Goal: Check status: Check status

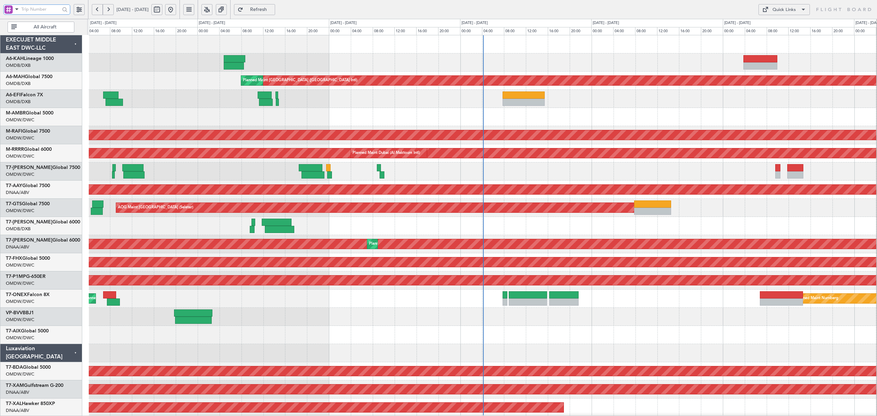
click at [55, 10] on input "text" at bounding box center [40, 9] width 39 height 10
click at [18, 11] on span at bounding box center [17, 9] width 8 height 9
drag, startPoint x: 28, startPoint y: 41, endPoint x: 35, endPoint y: 32, distance: 11.2
click at [29, 41] on div "A/C (Reg. or Type)" at bounding box center [48, 45] width 88 height 12
click at [36, 8] on input "text" at bounding box center [40, 9] width 39 height 10
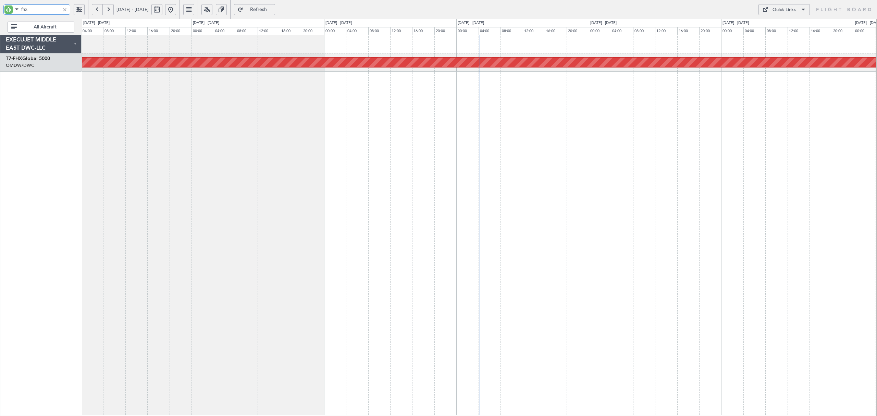
type input "fhx"
click at [94, 11] on button at bounding box center [97, 9] width 11 height 11
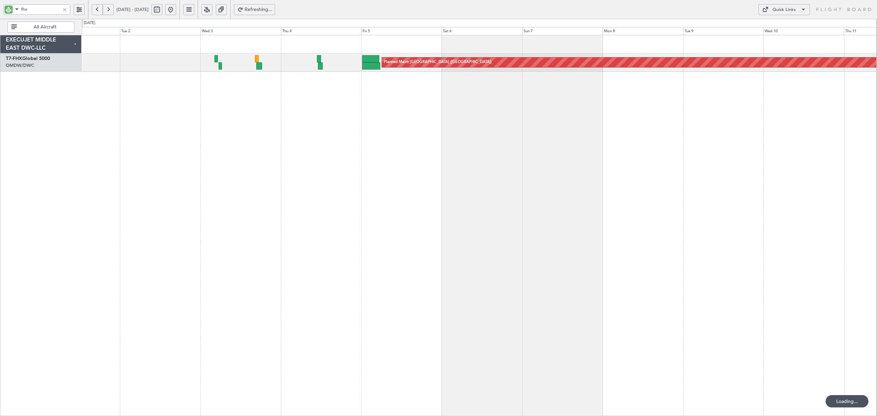
click at [94, 11] on button at bounding box center [97, 9] width 11 height 11
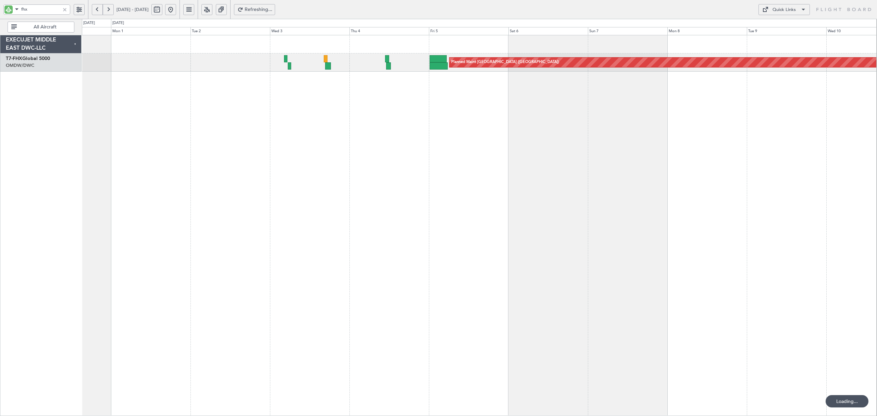
click at [94, 11] on button at bounding box center [97, 9] width 11 height 11
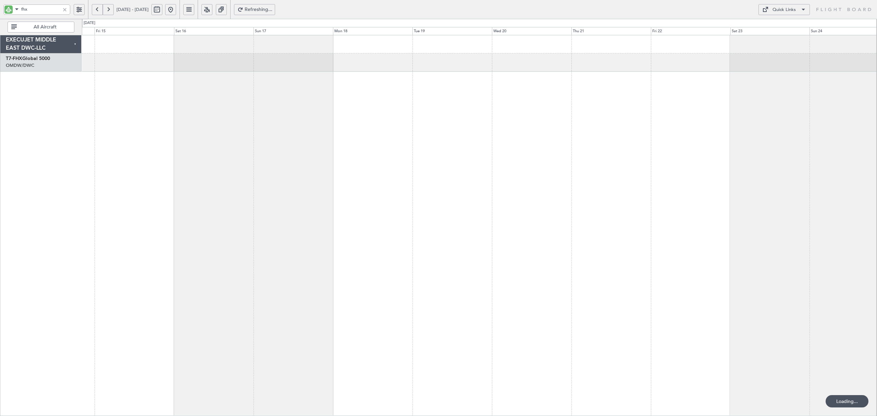
click at [94, 11] on button at bounding box center [97, 9] width 11 height 11
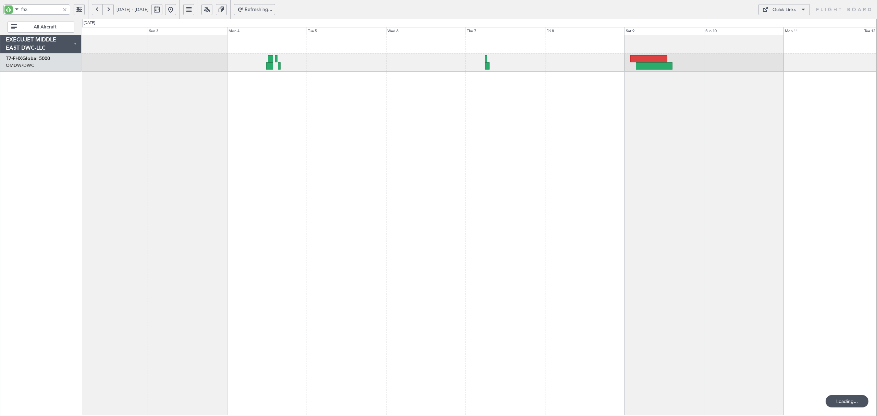
click at [94, 11] on button at bounding box center [97, 9] width 11 height 11
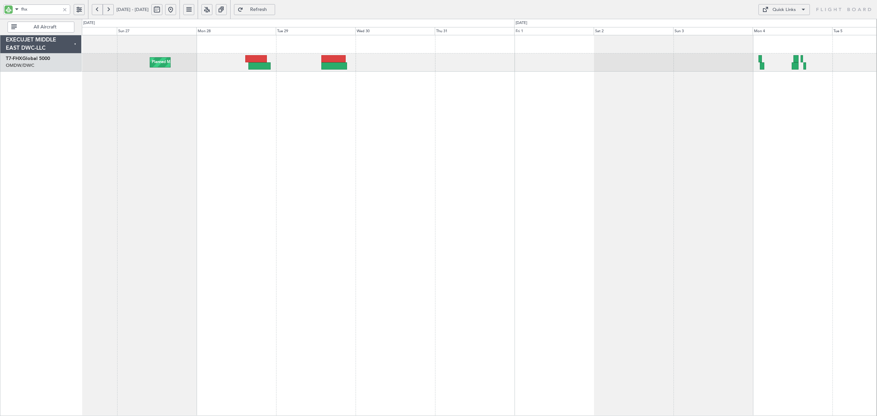
click at [268, 140] on div "Planned Maint [GEOGRAPHIC_DATA] ([GEOGRAPHIC_DATA])" at bounding box center [479, 225] width 795 height 381
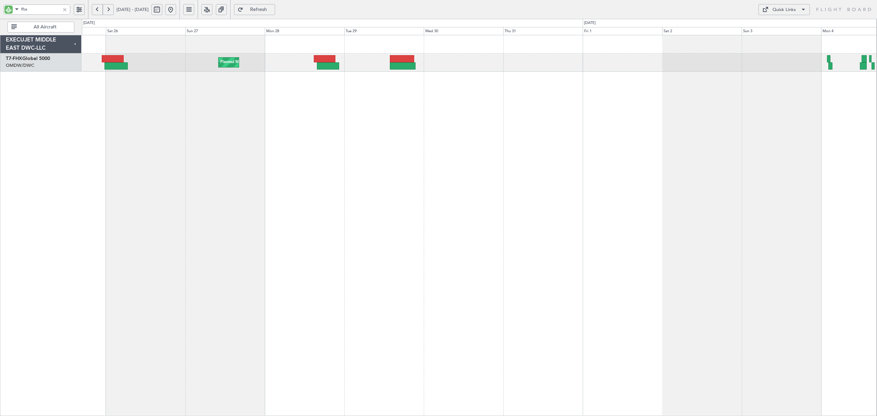
click at [310, 93] on div "Planned Maint [GEOGRAPHIC_DATA] ([GEOGRAPHIC_DATA])" at bounding box center [479, 225] width 795 height 381
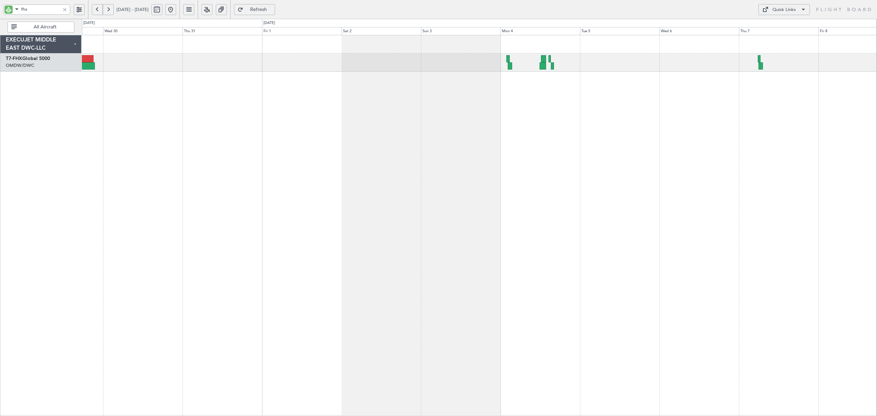
click at [383, 100] on div "Planned Maint [GEOGRAPHIC_DATA] ([GEOGRAPHIC_DATA])" at bounding box center [479, 225] width 795 height 381
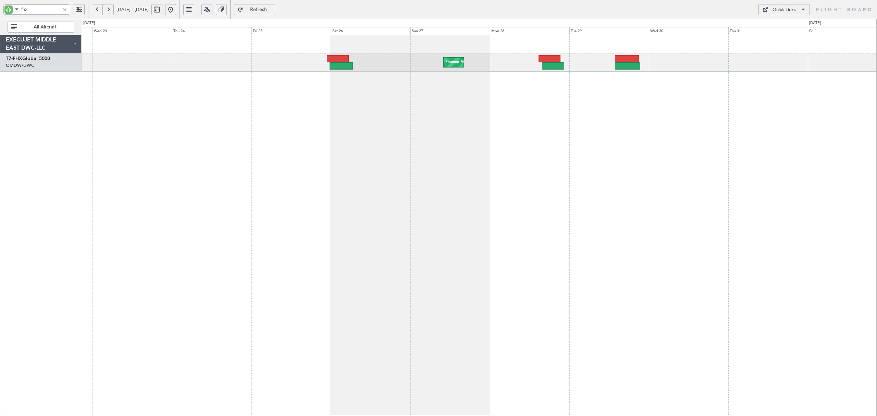
click at [526, 85] on div "Planned Maint [GEOGRAPHIC_DATA] ([GEOGRAPHIC_DATA])" at bounding box center [479, 225] width 795 height 381
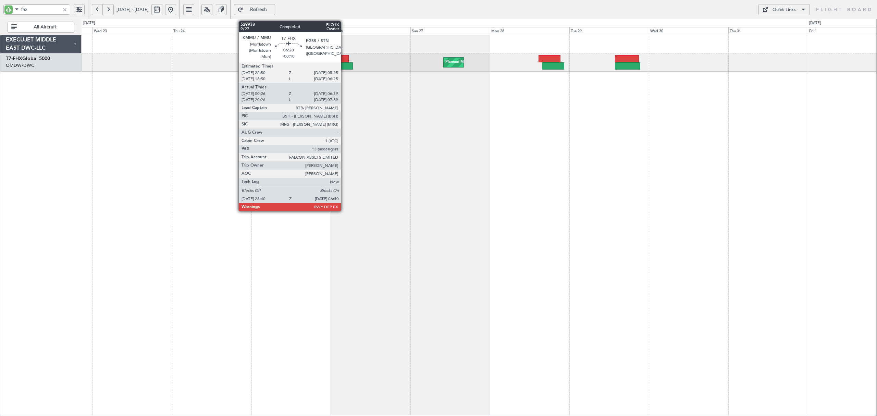
click at [344, 62] on div at bounding box center [341, 65] width 23 height 7
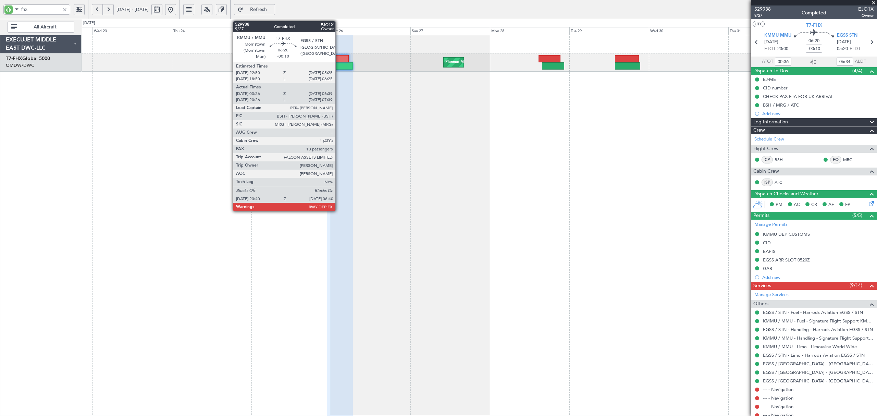
click at [339, 64] on div at bounding box center [341, 65] width 23 height 7
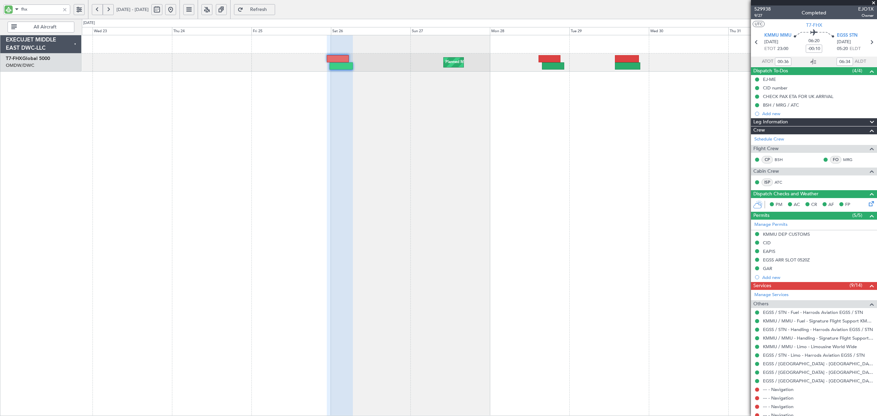
click at [369, 135] on div "Planned Maint [GEOGRAPHIC_DATA] ([GEOGRAPHIC_DATA])" at bounding box center [479, 225] width 795 height 381
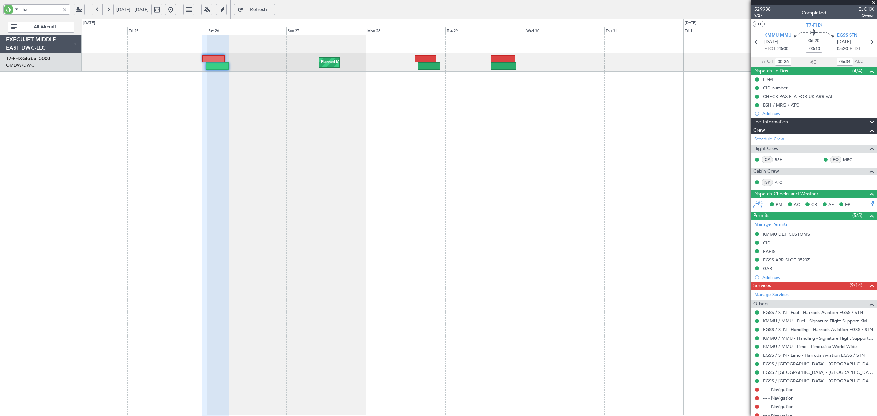
click at [62, 10] on div at bounding box center [65, 10] width 8 height 8
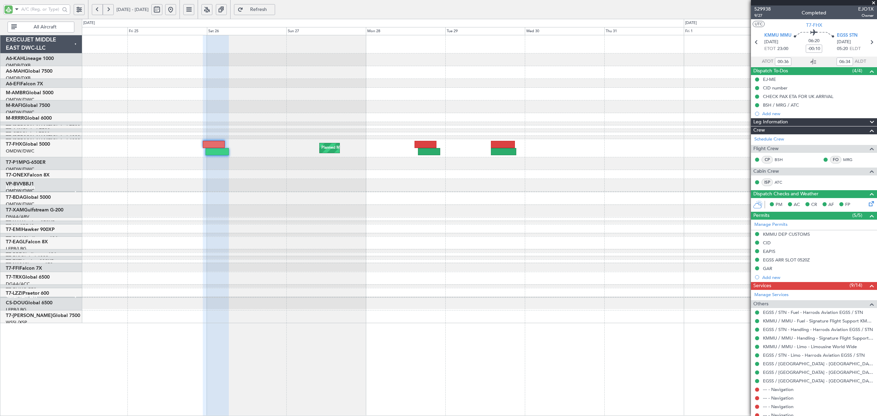
click at [176, 10] on button at bounding box center [170, 9] width 11 height 11
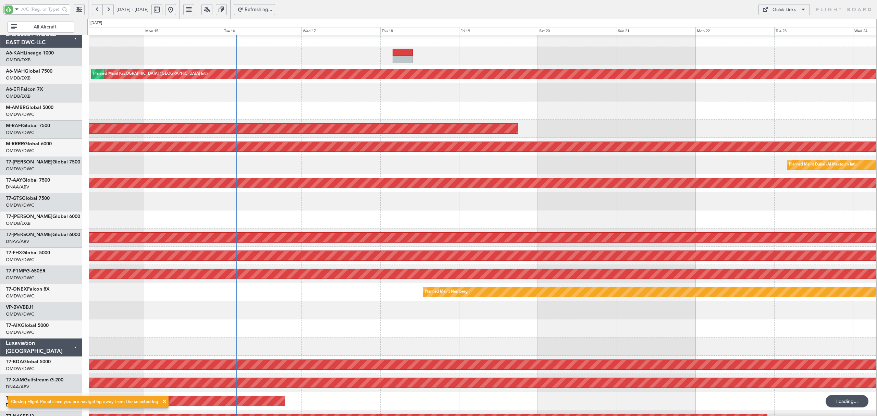
scroll to position [3, 0]
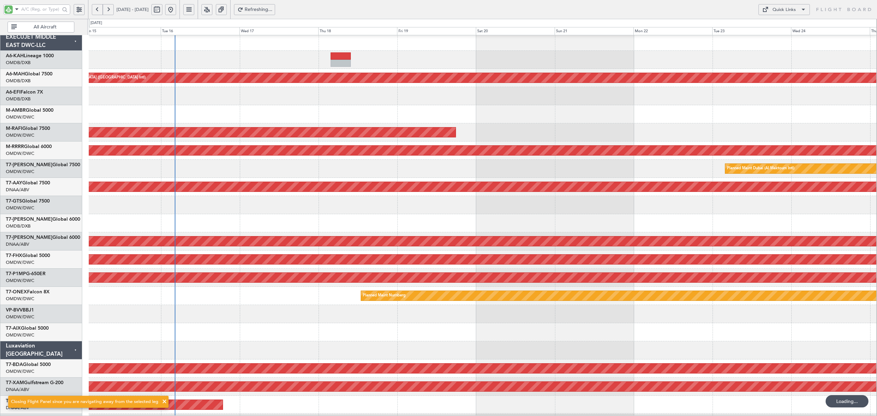
click at [368, 222] on div at bounding box center [483, 223] width 788 height 18
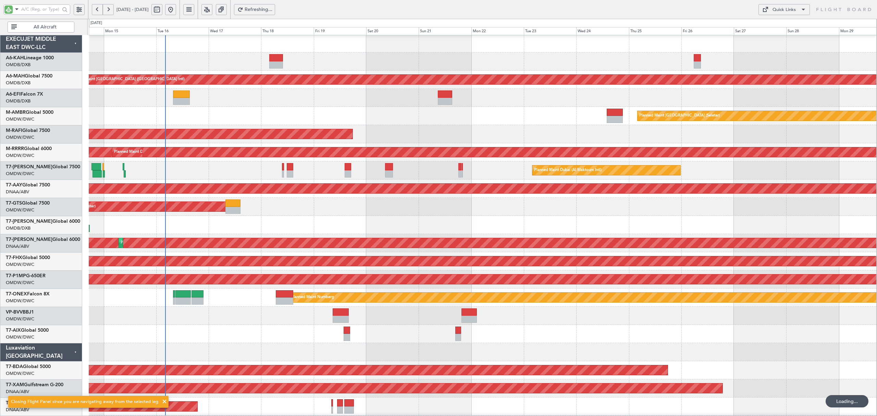
scroll to position [0, 0]
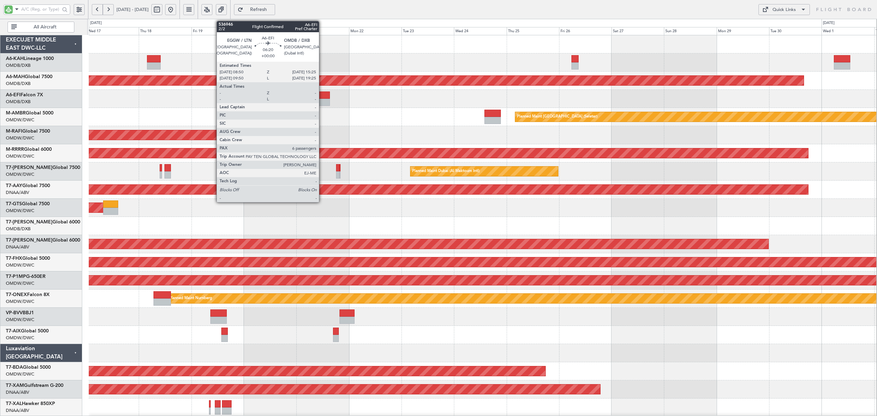
click at [322, 92] on div at bounding box center [323, 94] width 15 height 7
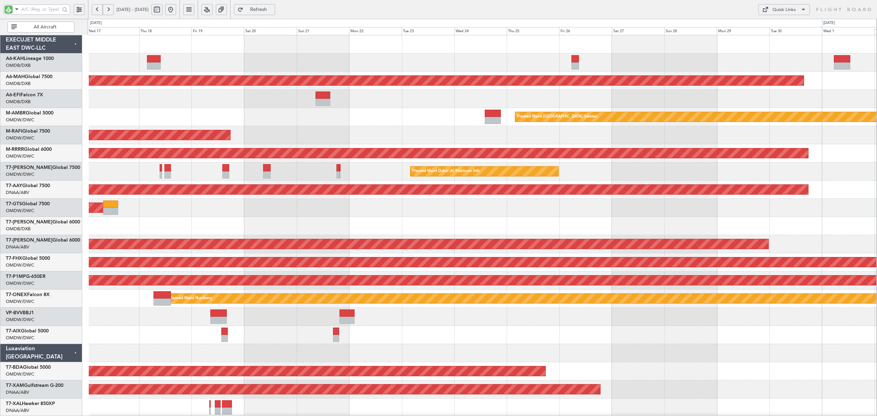
click at [420, 138] on div "Planned Maint Dubai (Al Maktoum Intl)" at bounding box center [483, 135] width 788 height 18
click at [45, 9] on input "text" at bounding box center [40, 9] width 39 height 10
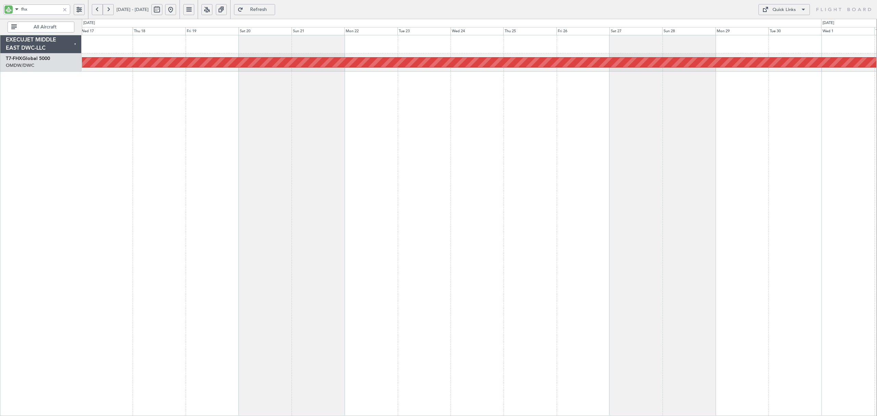
click at [95, 9] on button at bounding box center [97, 9] width 11 height 11
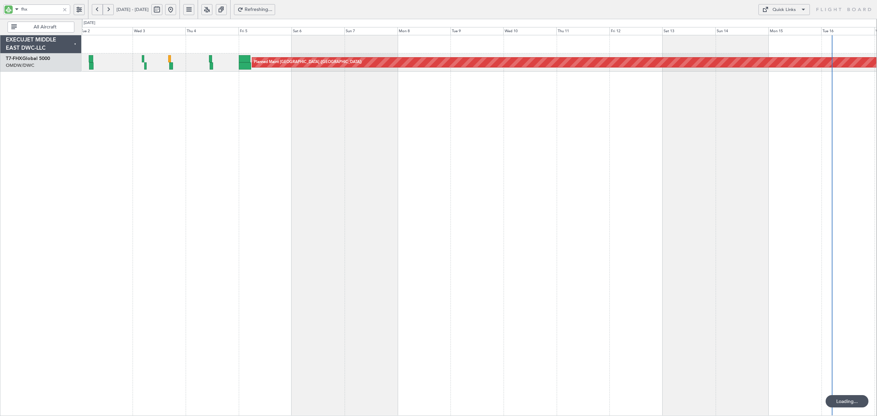
click at [95, 9] on button at bounding box center [97, 9] width 11 height 11
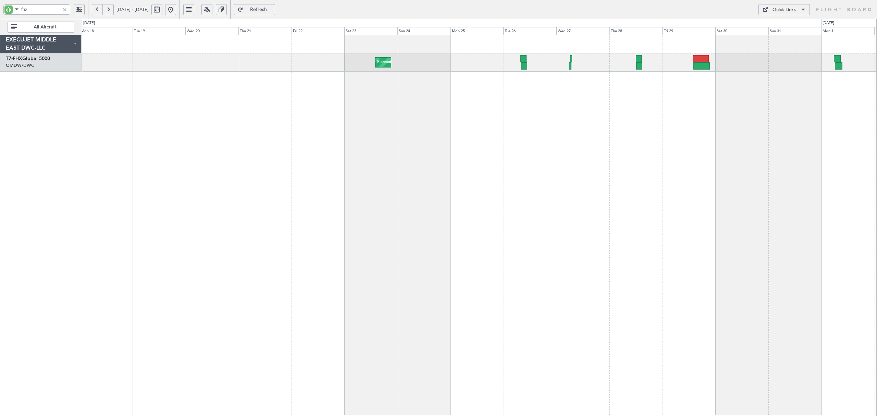
click at [222, 103] on div "Planned Maint [GEOGRAPHIC_DATA] ([GEOGRAPHIC_DATA]) Planned Maint [GEOGRAPHIC_D…" at bounding box center [479, 225] width 795 height 381
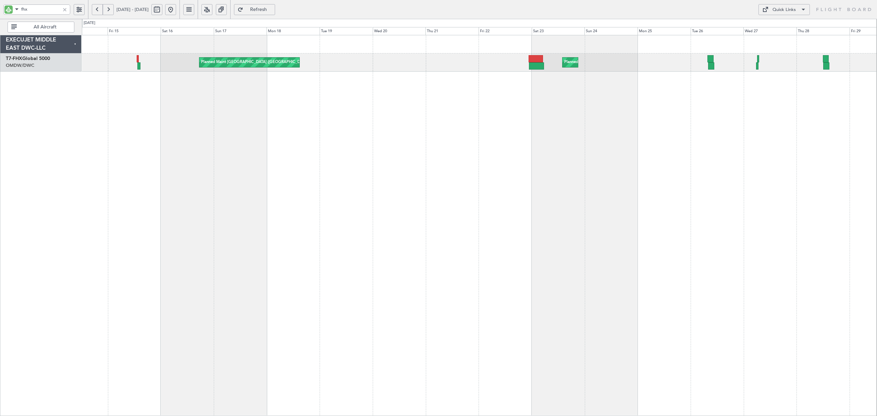
click at [373, 99] on div "Planned Maint [GEOGRAPHIC_DATA] ([GEOGRAPHIC_DATA]) Planned Maint [GEOGRAPHIC_D…" at bounding box center [479, 225] width 795 height 381
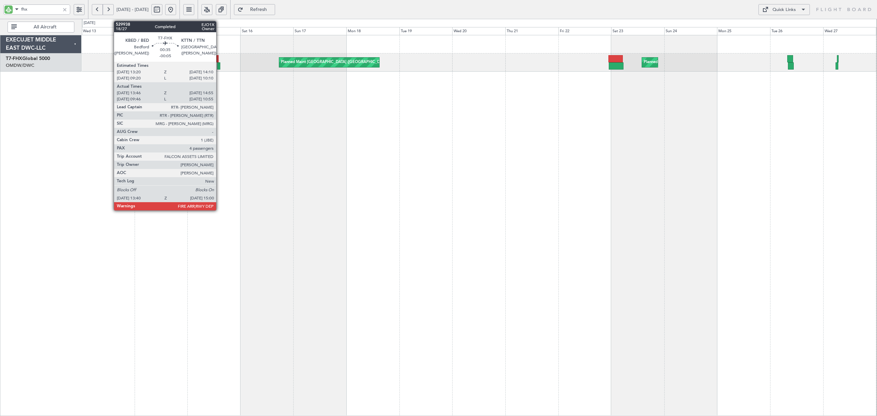
click at [219, 66] on div at bounding box center [218, 65] width 3 height 7
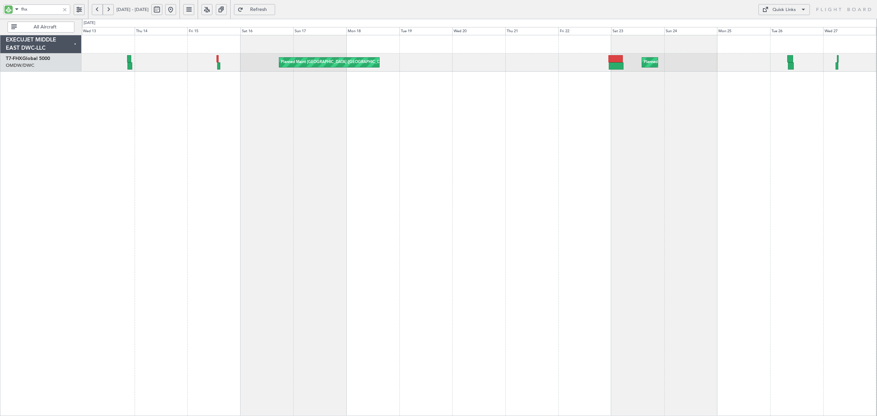
click at [94, 12] on button at bounding box center [97, 9] width 11 height 11
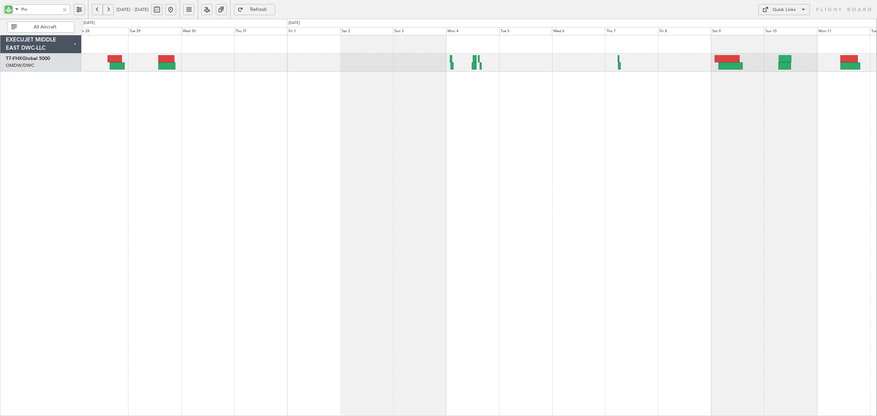
click at [267, 130] on div "Planned Maint [GEOGRAPHIC_DATA] ([GEOGRAPHIC_DATA])" at bounding box center [479, 225] width 795 height 381
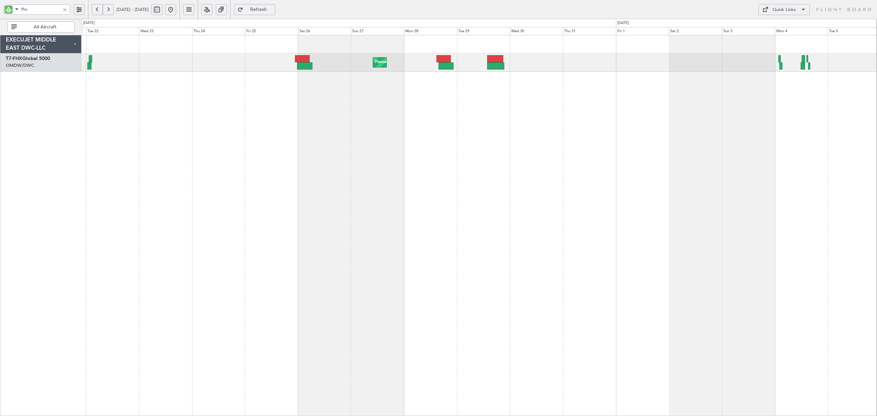
click at [481, 93] on div "Planned Maint [GEOGRAPHIC_DATA] ([GEOGRAPHIC_DATA])" at bounding box center [479, 225] width 795 height 381
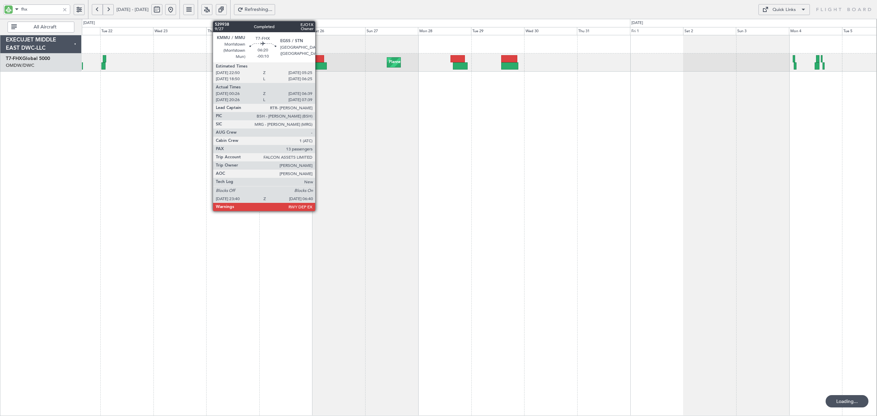
click at [318, 63] on div at bounding box center [319, 65] width 16 height 7
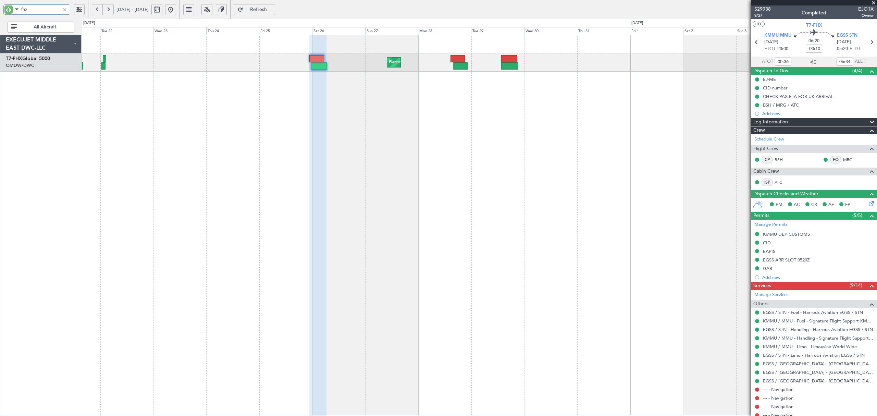
drag, startPoint x: 36, startPoint y: 8, endPoint x: 18, endPoint y: 9, distance: 18.5
click at [18, 8] on div "fhx" at bounding box center [36, 9] width 67 height 10
type input "onex"
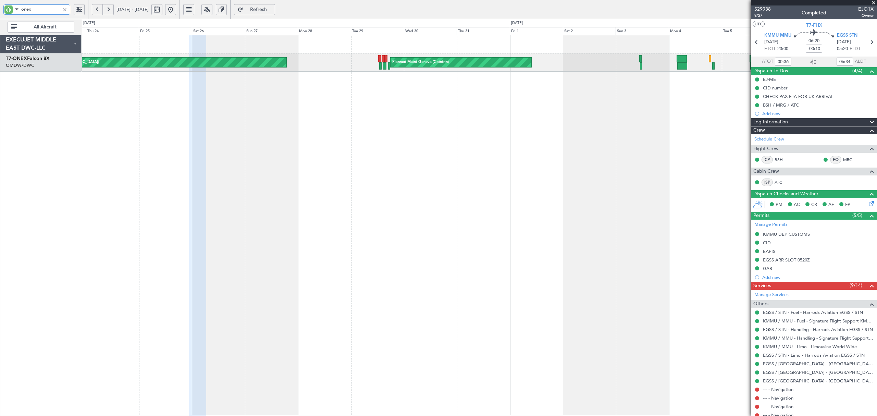
click at [402, 87] on div "Planned Maint Geneva (Cointrin) Planned Maint [GEOGRAPHIC_DATA] ([GEOGRAPHIC_DA…" at bounding box center [479, 225] width 795 height 381
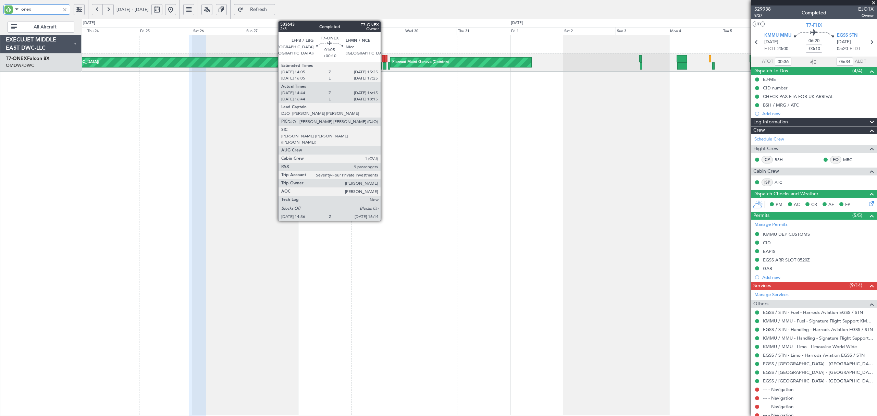
click at [384, 65] on div at bounding box center [385, 65] width 4 height 7
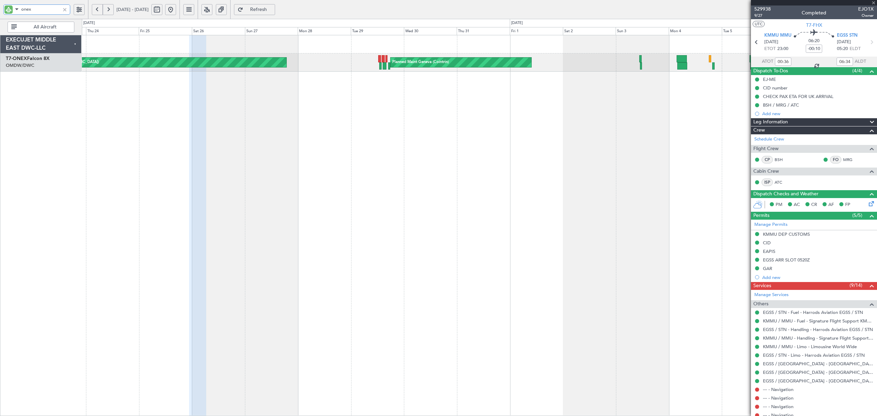
type input "+00:10"
type input "14:54"
type input "16:10"
type input "9"
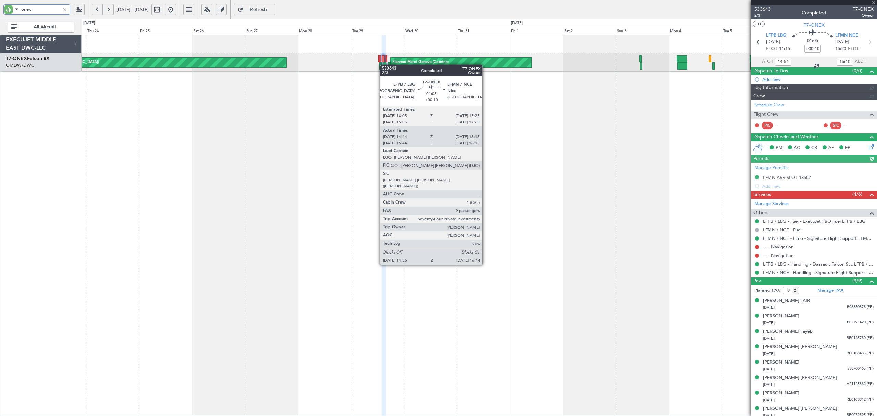
type input "[PERSON_NAME] (ANI)"
type input "6887"
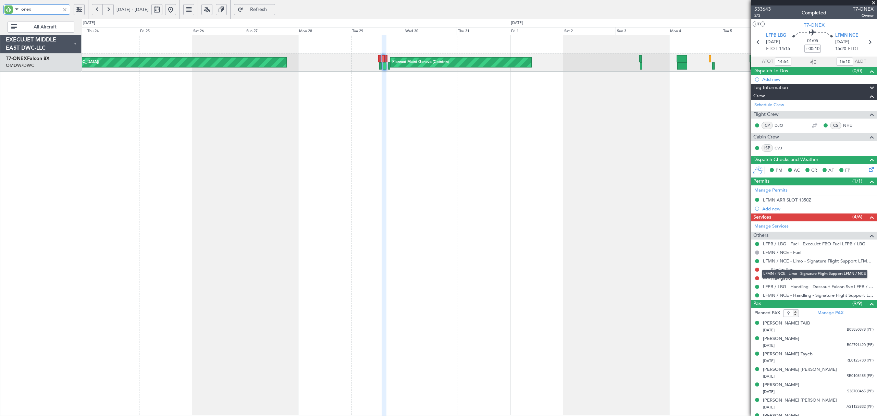
type input "onex"
click at [526, 249] on link "LFMN / NCE - Limo - Signature Flight Support LFMN / NCE" at bounding box center [818, 261] width 111 height 6
drag, startPoint x: 765, startPoint y: 122, endPoint x: 735, endPoint y: 125, distance: 30.3
click at [526, 125] on fb-app "onex [DATE] - [DATE] Refresh Quick Links All Aircraft Planned Maint Geneva ([GE…" at bounding box center [438, 213] width 877 height 408
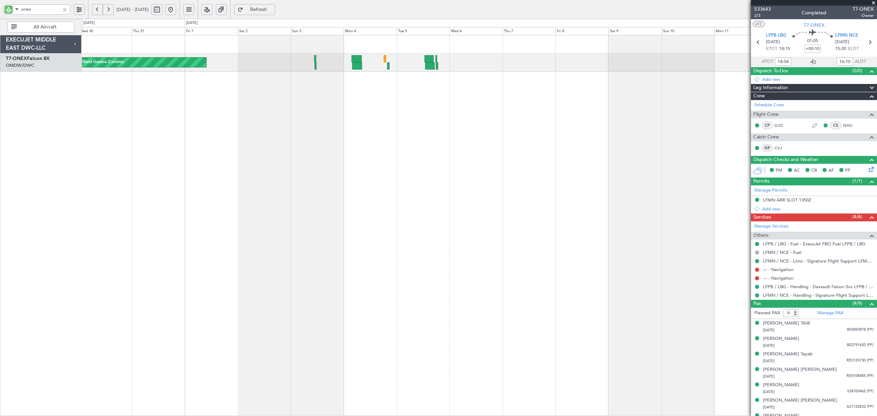
click at [272, 144] on div "Planned Maint Geneva (Cointrin) Planned Maint [GEOGRAPHIC_DATA] ([GEOGRAPHIC_DA…" at bounding box center [479, 225] width 795 height 381
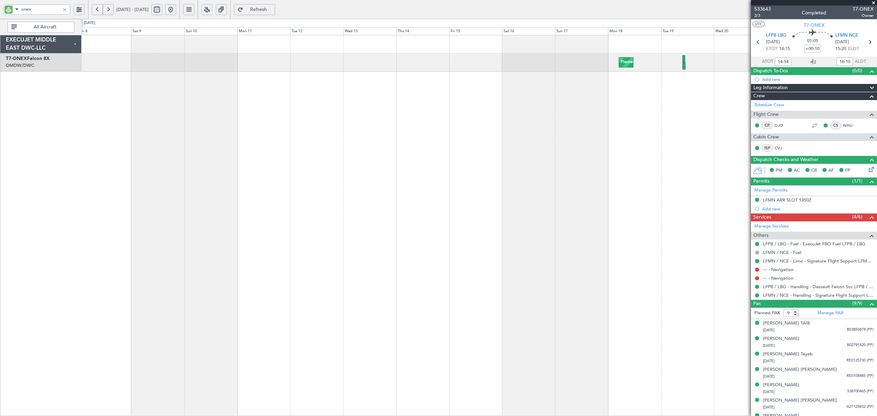
click at [179, 119] on div "Planned Maint Geneva (Cointrin) Planned Maint [GEOGRAPHIC_DATA] (Al Maktoum Int…" at bounding box center [479, 225] width 795 height 381
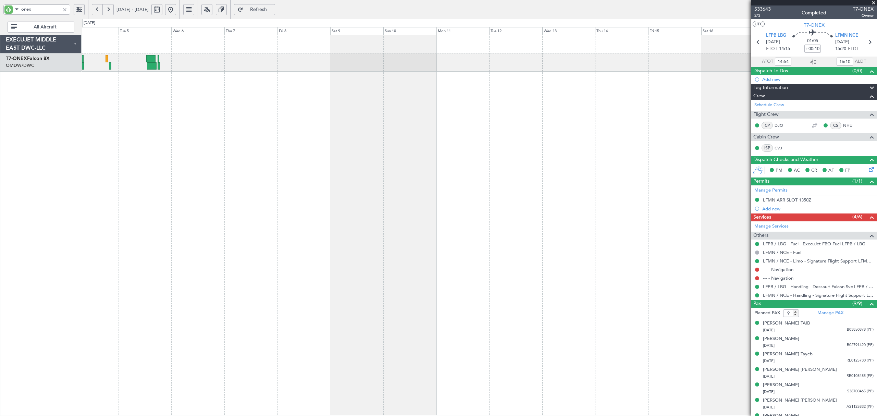
click at [429, 99] on div "Planned Maint Geneva (Cointrin) Planned Maint Geneva ([GEOGRAPHIC_DATA])" at bounding box center [479, 225] width 795 height 381
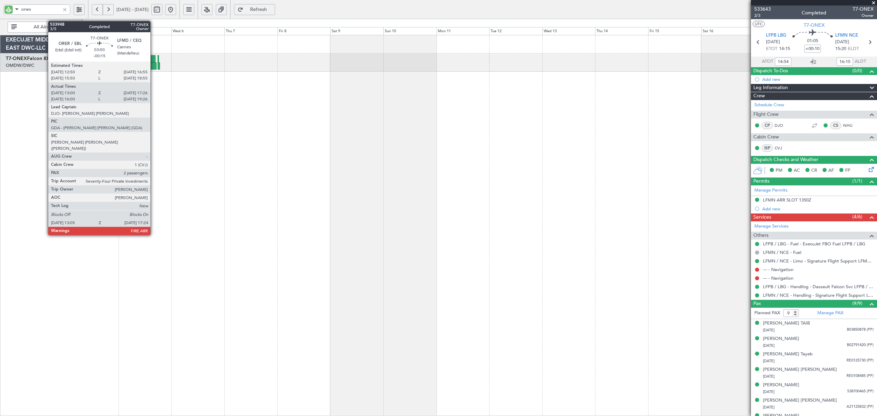
click at [154, 66] on div at bounding box center [152, 65] width 10 height 7
type input "-00:15"
type input "13:10"
type input "17:21"
type input "2"
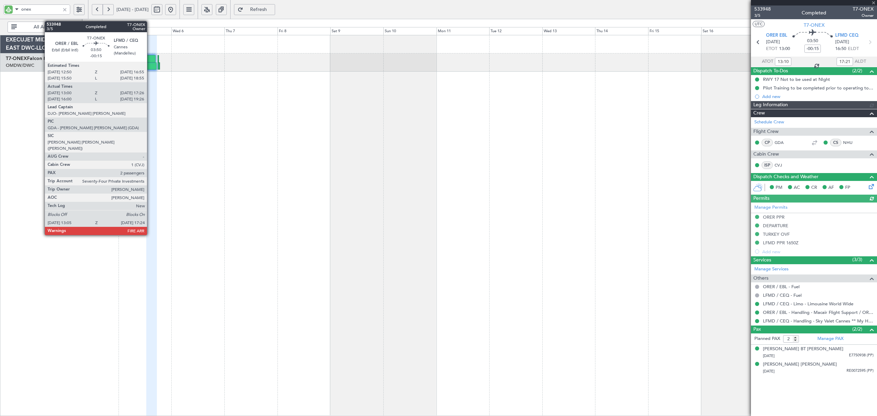
type input "[PERSON_NAME] ([PERSON_NAME])"
type input "6971"
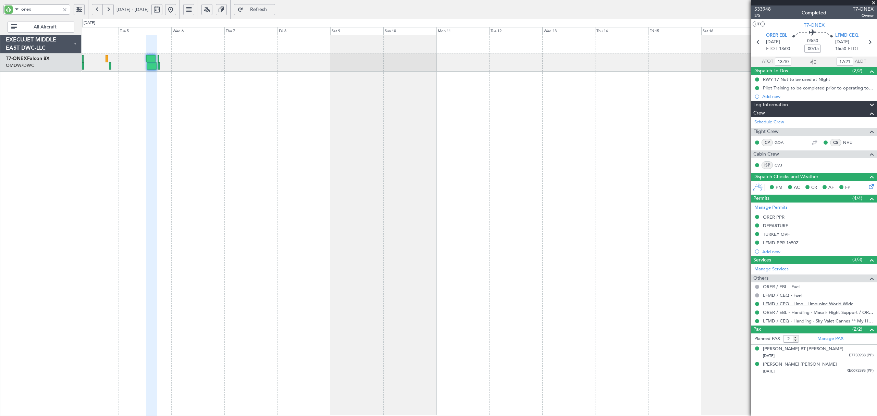
click at [526, 249] on link "LFMD / CEQ - Limo - Limousine World Wide" at bounding box center [808, 304] width 90 height 6
type input "[PERSON_NAME] ([PERSON_NAME])"
type input "6971"
type input "[PERSON_NAME] ([PERSON_NAME])"
type input "6971"
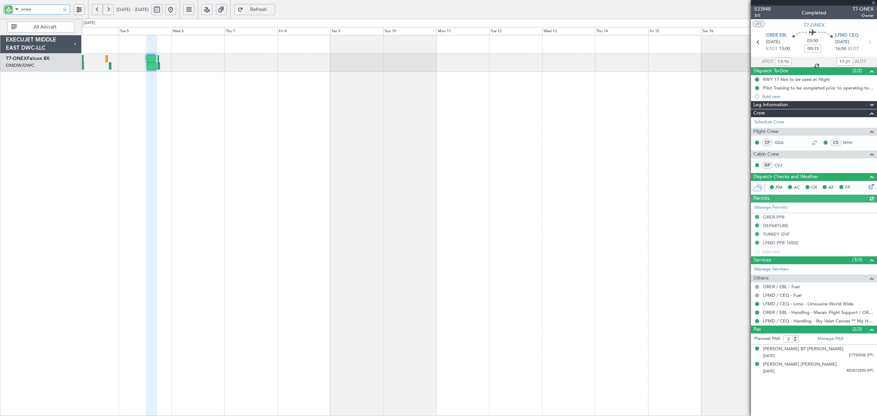
drag, startPoint x: 42, startPoint y: 11, endPoint x: -12, endPoint y: 12, distance: 53.8
click at [0, 12] on html "onex [DATE] - [DATE] Refresh Quick Links All Aircraft Planned Maint Geneva ([GE…" at bounding box center [438, 208] width 877 height 416
type input "aya"
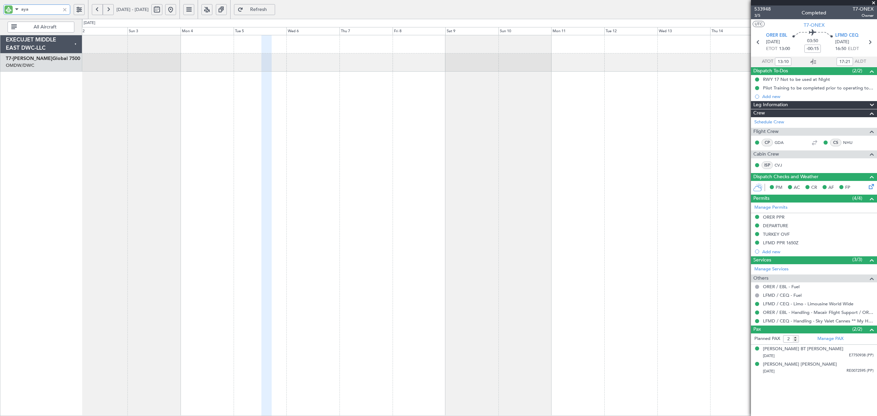
click at [391, 86] on div "Planned Maint London ([GEOGRAPHIC_DATA])" at bounding box center [479, 225] width 795 height 381
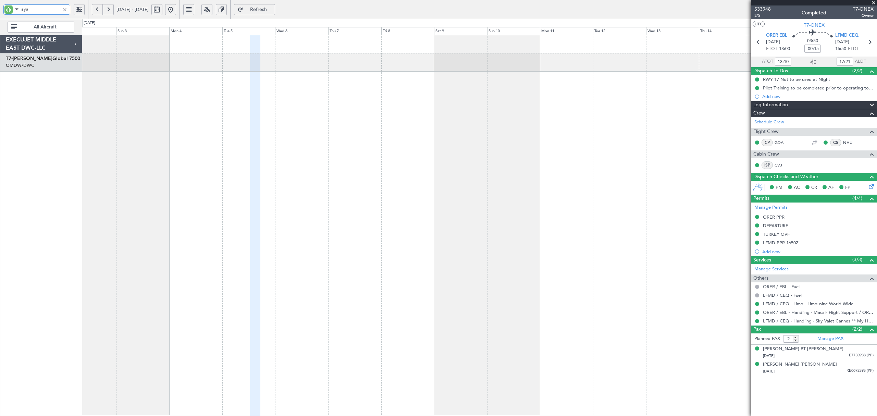
click at [214, 88] on div "Planned Maint London ([GEOGRAPHIC_DATA])" at bounding box center [479, 225] width 795 height 381
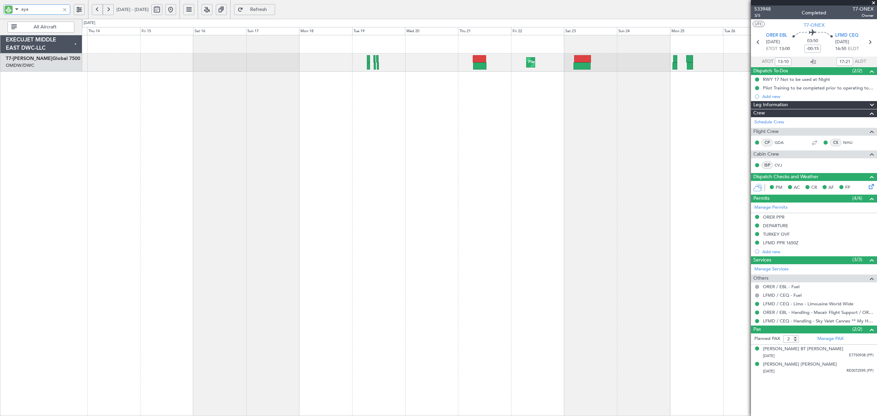
click at [256, 114] on div "Planned Maint Dubai (Al Maktoum Intl) Planned Maint [GEOGRAPHIC_DATA] (Al Makto…" at bounding box center [479, 225] width 795 height 381
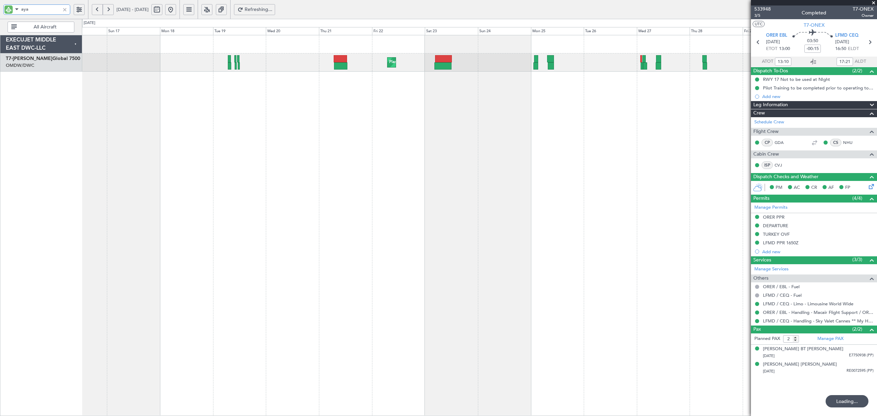
click at [367, 85] on div "Planned Maint Dubai (Al Maktoum Intl) Planned Maint [GEOGRAPHIC_DATA] (Al Makto…" at bounding box center [479, 225] width 795 height 381
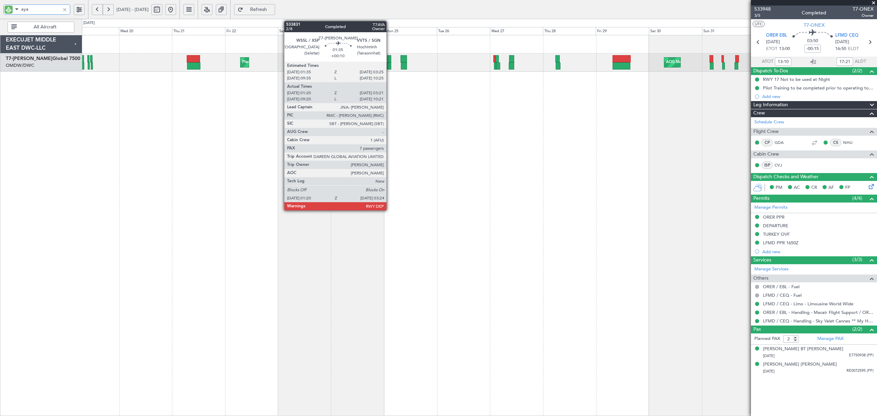
click at [390, 66] on div at bounding box center [389, 65] width 5 height 7
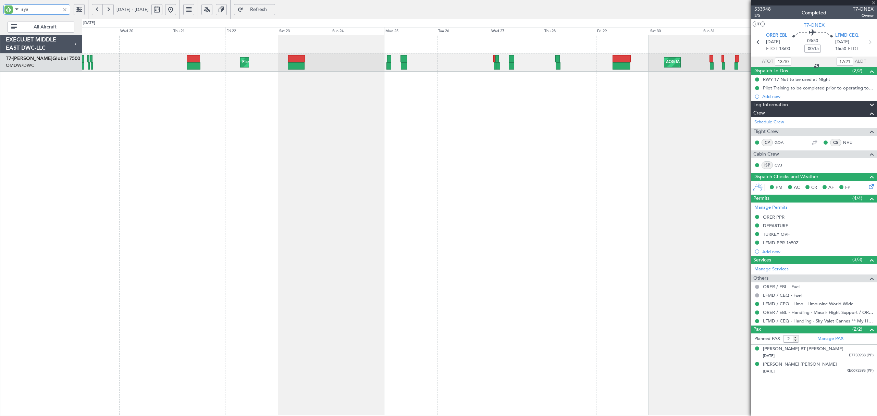
type input "+00:10"
type input "01:30"
type input "03:16"
type input "7"
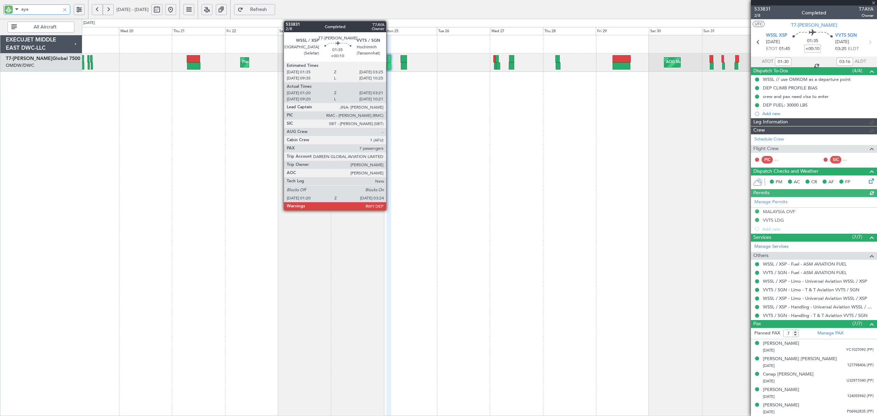
type input "[PERSON_NAME] (ANI)"
type input "6915"
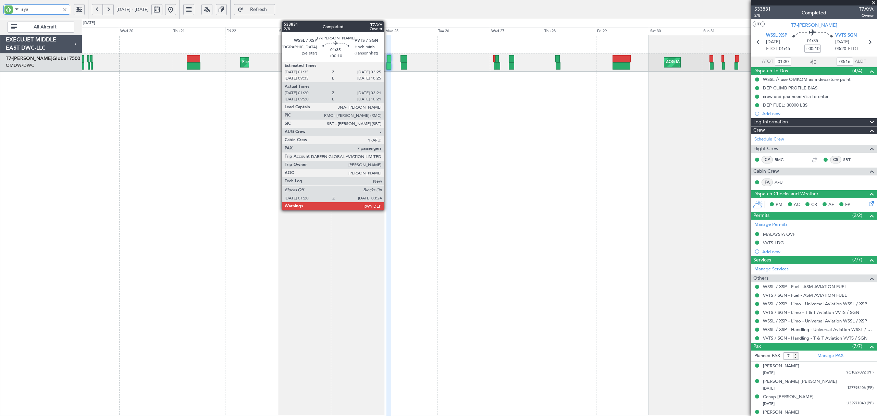
click at [387, 68] on div at bounding box center [389, 65] width 5 height 7
type input "aya"
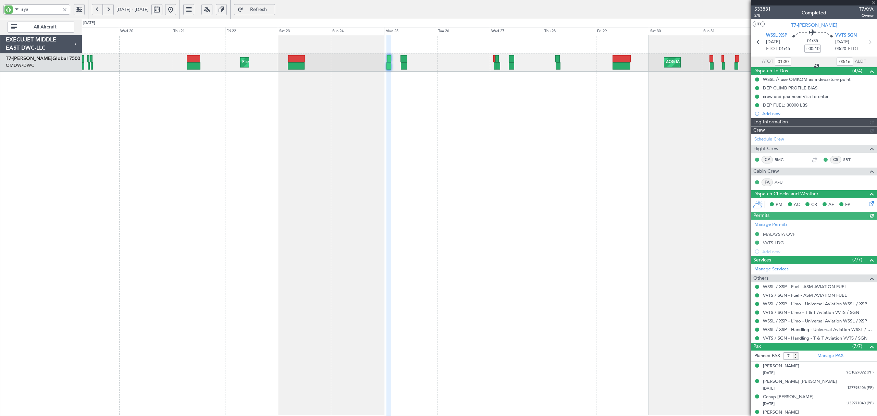
type input "[PERSON_NAME] (ANI)"
type input "6915"
click at [292, 113] on div "Planned Maint Dubai (Al Maktoum Intl) Planned Maint [GEOGRAPHIC_DATA] (Al Makto…" at bounding box center [479, 225] width 795 height 381
click at [63, 10] on div at bounding box center [65, 10] width 8 height 8
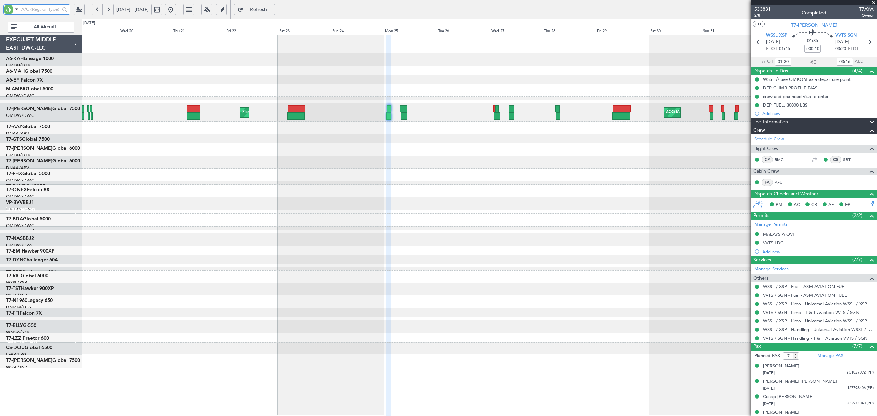
click at [158, 73] on div at bounding box center [479, 70] width 795 height 9
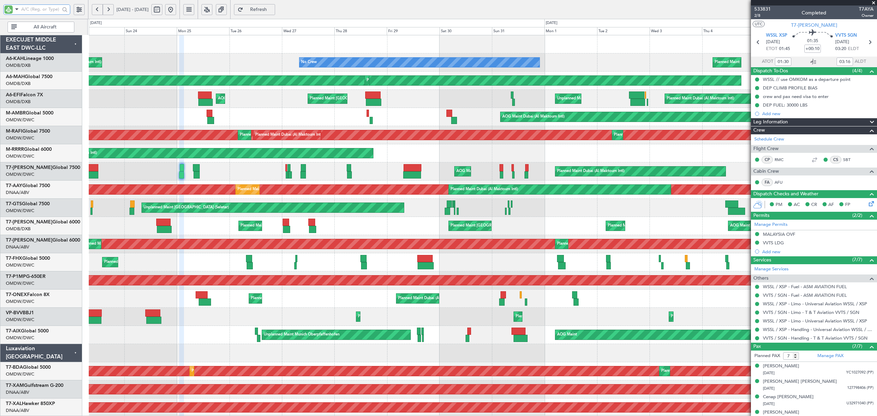
click at [38, 10] on input "text" at bounding box center [40, 9] width 39 height 10
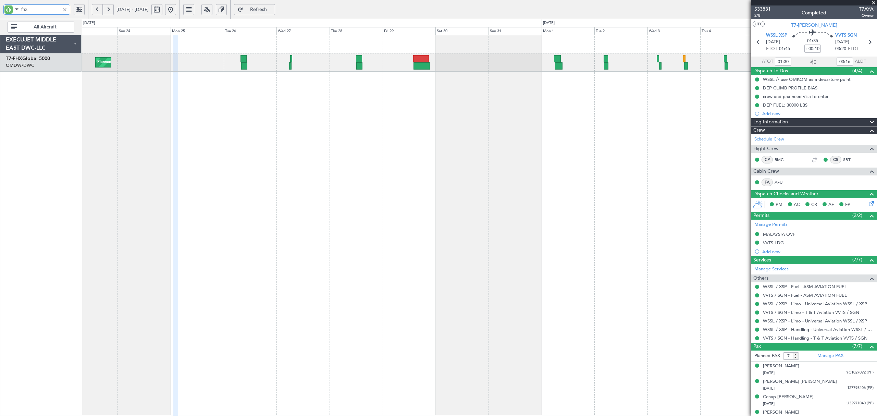
type input "fhx"
click at [98, 8] on button at bounding box center [97, 9] width 11 height 11
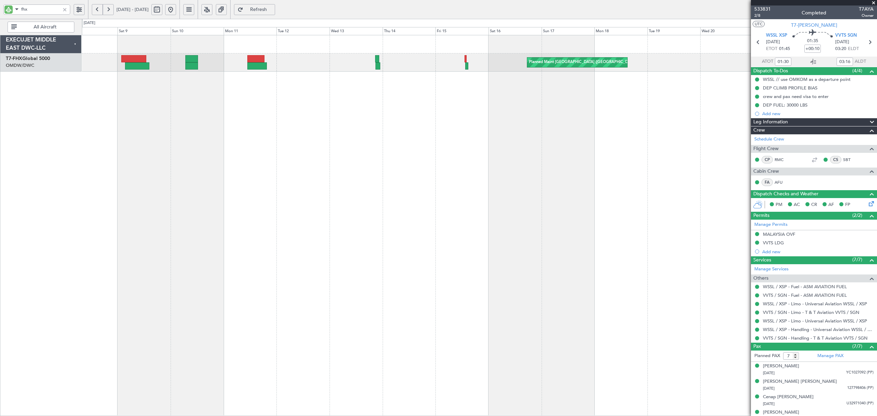
click at [98, 8] on button at bounding box center [97, 9] width 11 height 11
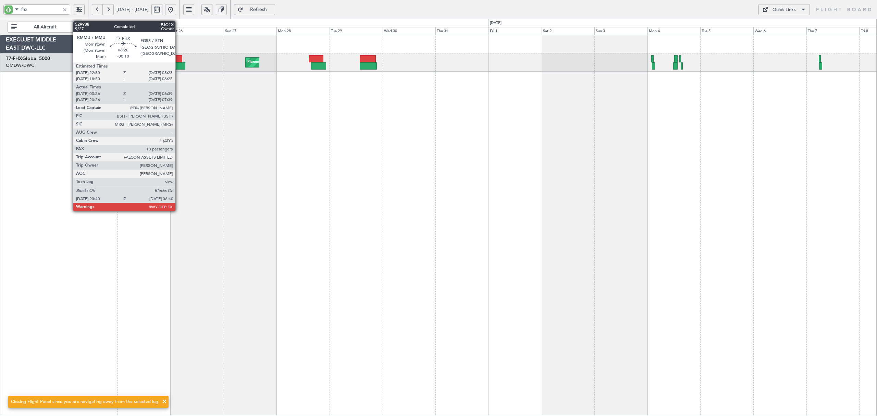
click at [179, 65] on div at bounding box center [178, 65] width 16 height 7
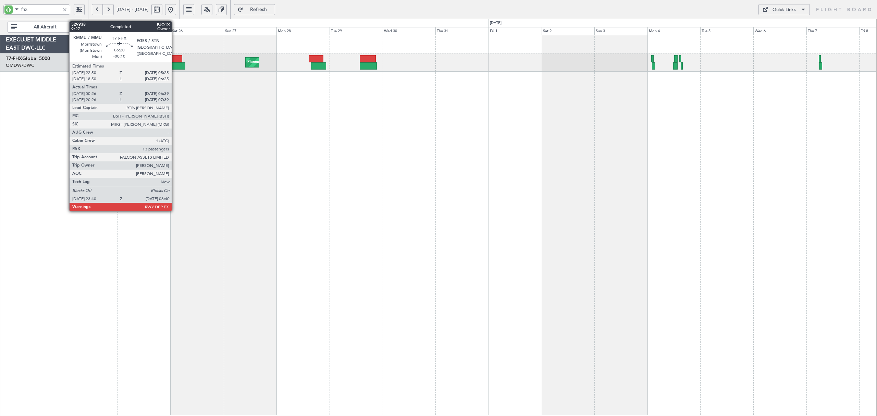
click at [175, 65] on div at bounding box center [178, 65] width 16 height 7
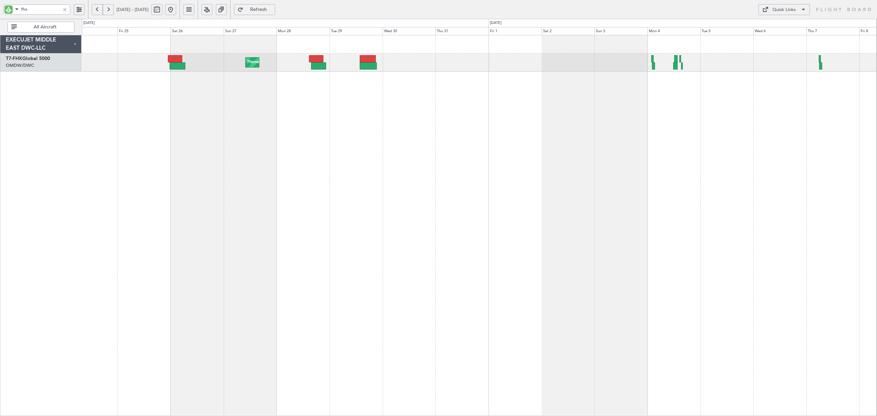
click at [64, 12] on div at bounding box center [65, 10] width 8 height 8
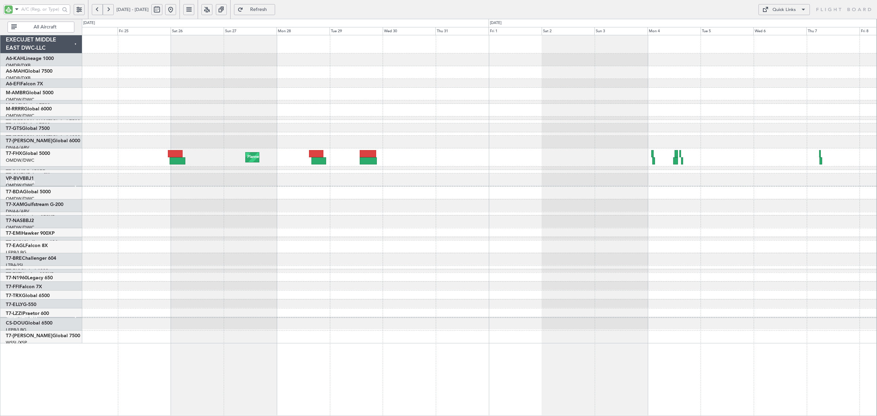
click at [176, 8] on button at bounding box center [170, 9] width 11 height 11
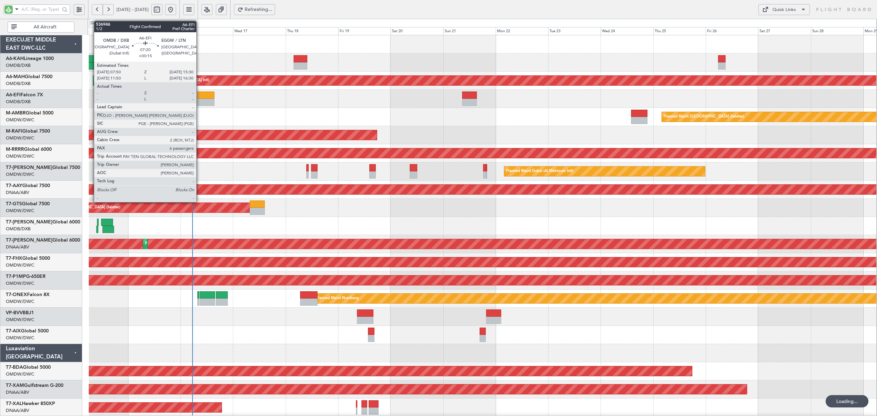
click at [200, 98] on div at bounding box center [205, 94] width 17 height 7
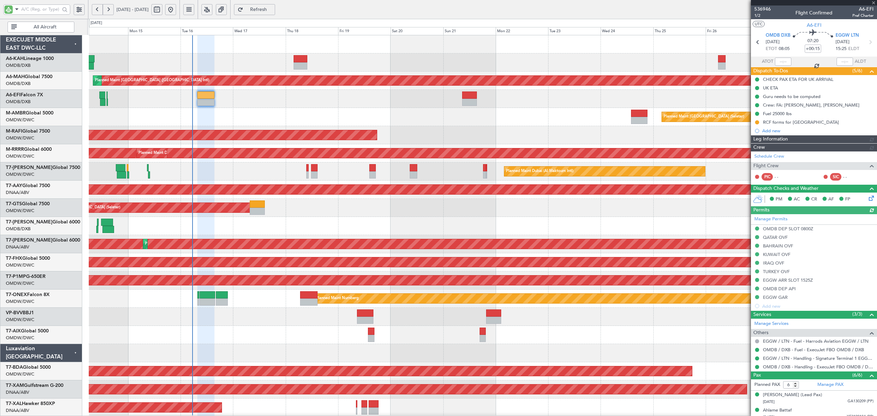
type input "[PERSON_NAME] ([PERSON_NAME])"
type input "7286"
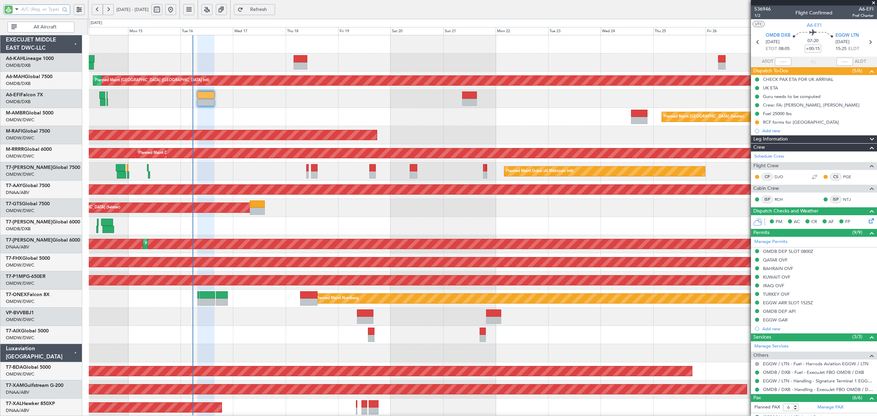
click at [44, 8] on input "text" at bounding box center [40, 9] width 39 height 10
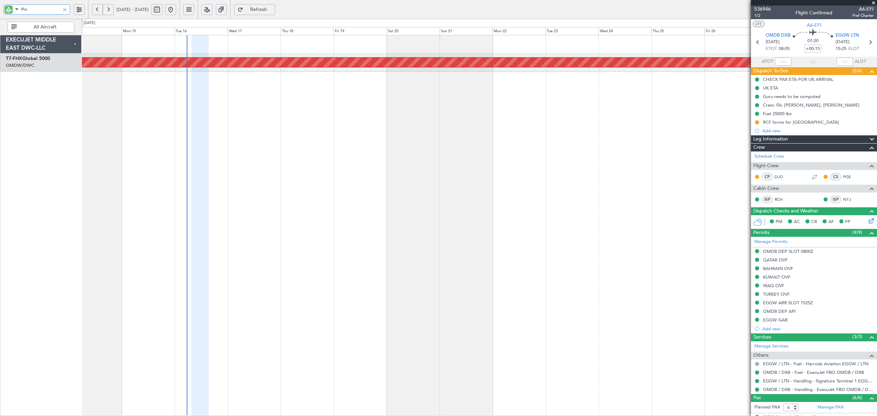
type input "fhx"
click at [95, 10] on button at bounding box center [97, 9] width 11 height 11
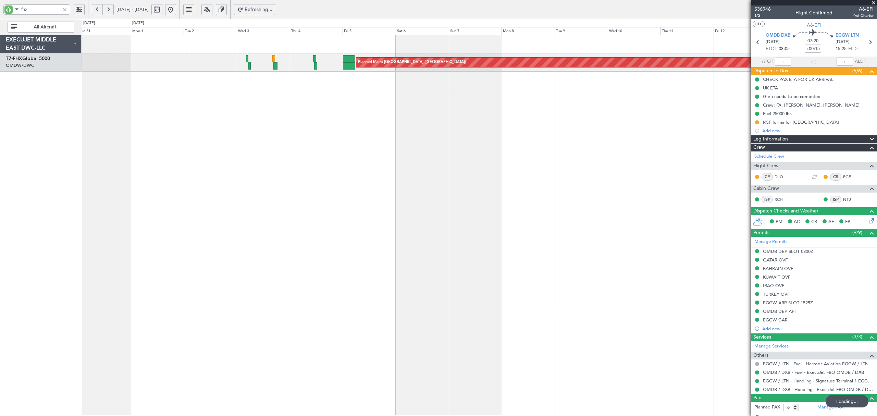
click at [95, 7] on button at bounding box center [97, 9] width 11 height 11
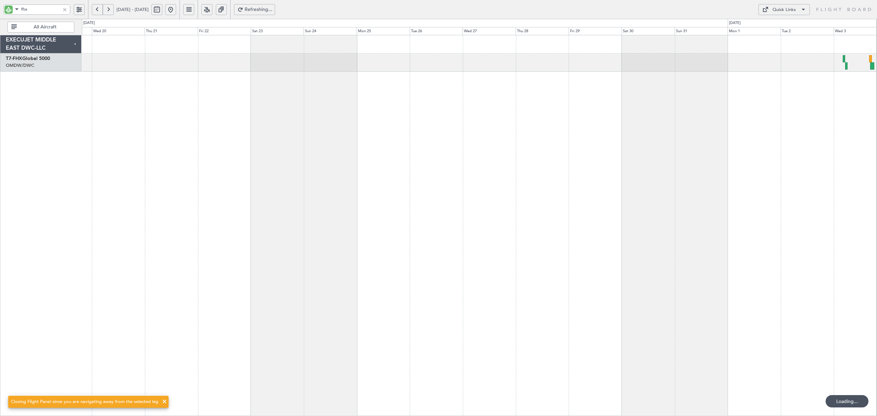
click at [95, 7] on button at bounding box center [97, 9] width 11 height 11
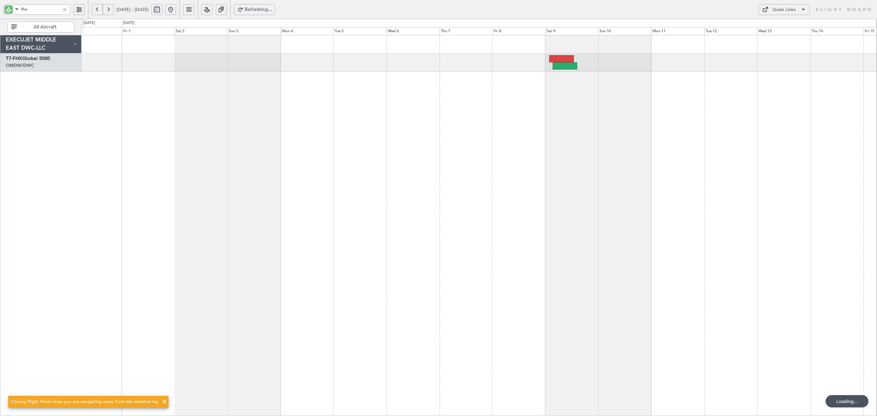
click at [95, 7] on button at bounding box center [97, 9] width 11 height 11
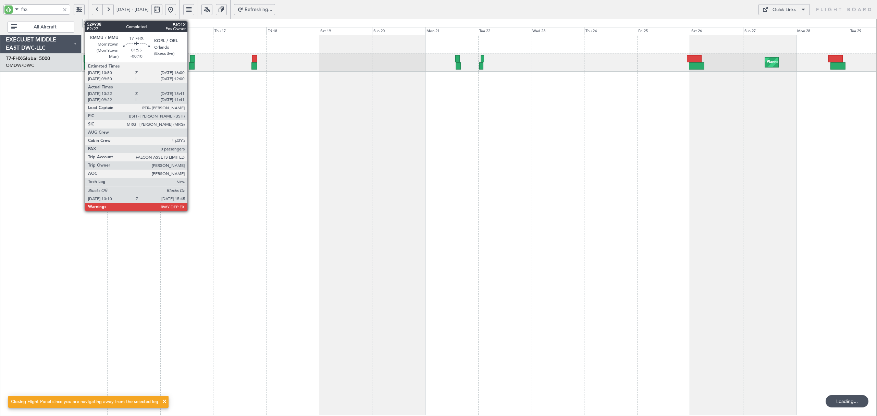
click at [191, 65] on div at bounding box center [192, 65] width 6 height 7
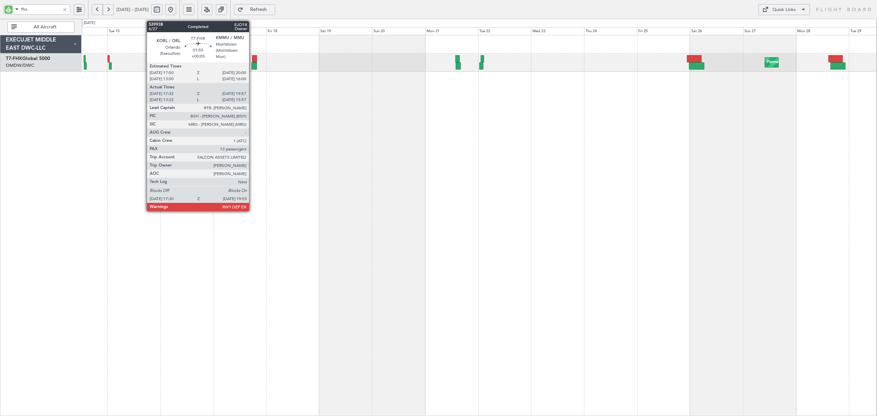
click at [252, 64] on div at bounding box center [254, 65] width 5 height 7
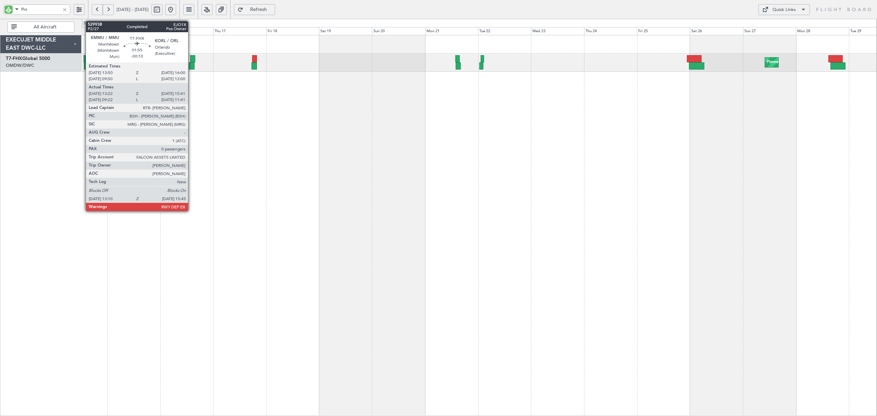
click at [191, 66] on div at bounding box center [192, 65] width 6 height 7
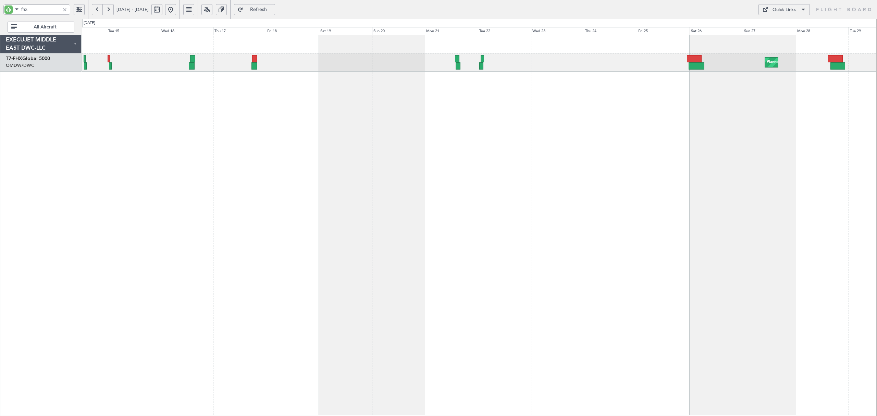
click at [251, 169] on div "Planned Maint [GEOGRAPHIC_DATA] ([GEOGRAPHIC_DATA]) Planned Maint [GEOGRAPHIC_D…" at bounding box center [479, 225] width 795 height 381
click at [66, 10] on div at bounding box center [65, 10] width 8 height 8
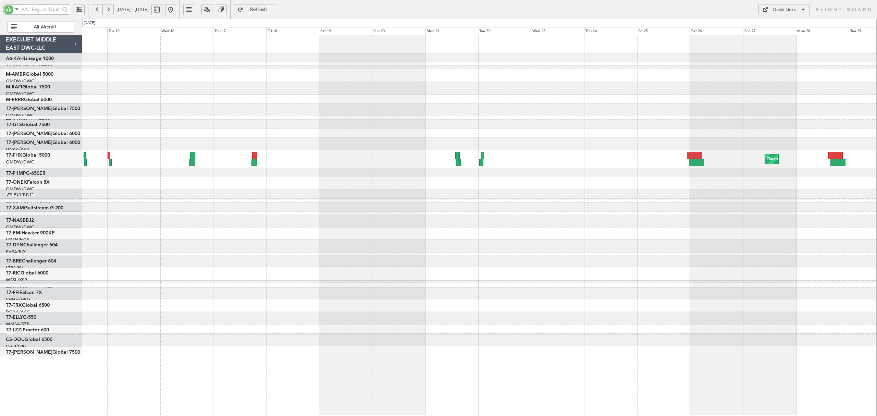
click at [176, 11] on button at bounding box center [170, 9] width 11 height 11
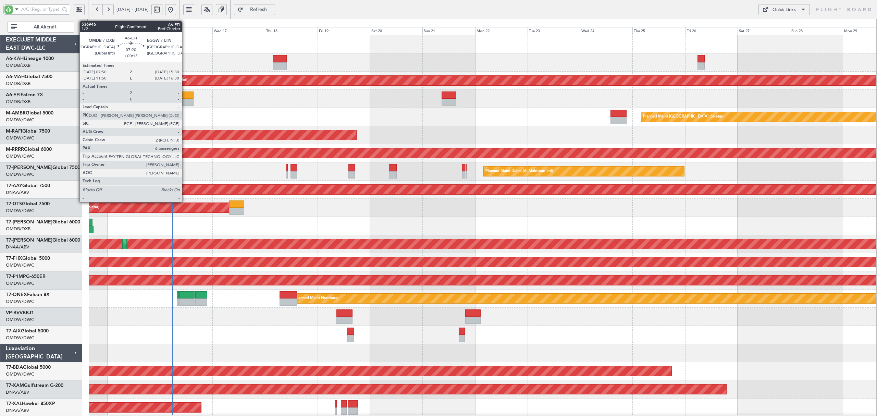
click at [185, 97] on div at bounding box center [185, 94] width 17 height 7
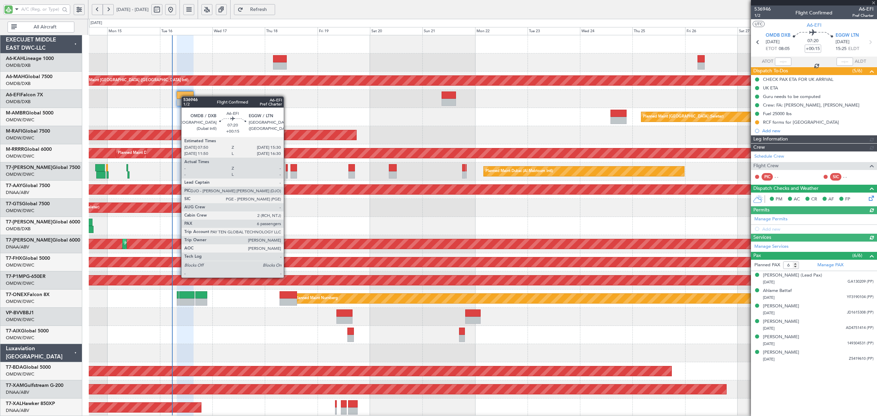
type input "[PERSON_NAME] ([PERSON_NAME])"
type input "7286"
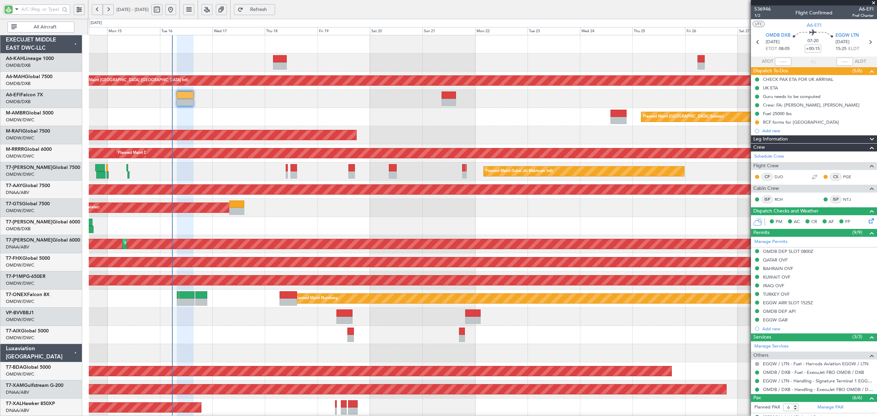
click at [220, 118] on div "Planned Maint [GEOGRAPHIC_DATA] (Seletar)" at bounding box center [483, 117] width 788 height 18
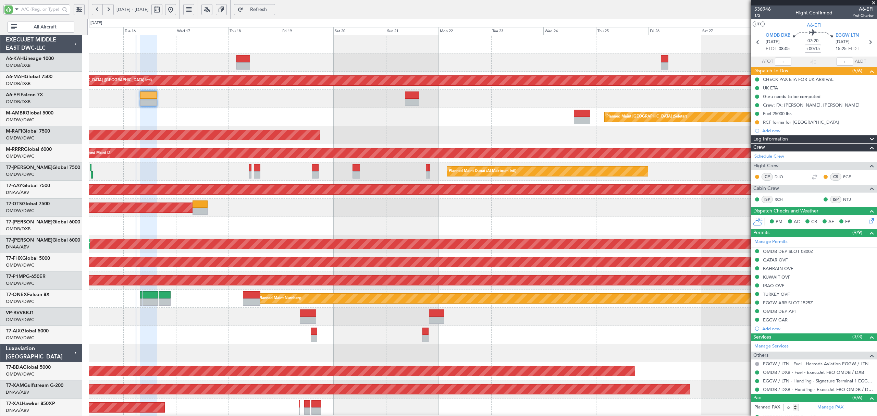
click at [230, 222] on div "Planned Maint [GEOGRAPHIC_DATA] ([GEOGRAPHIC_DATA] Intl) Planned Maint [GEOGRAP…" at bounding box center [483, 371] width 788 height 672
type input "[PERSON_NAME] ([PERSON_NAME])"
type input "7286"
type input "[PERSON_NAME] ([PERSON_NAME])"
type input "7286"
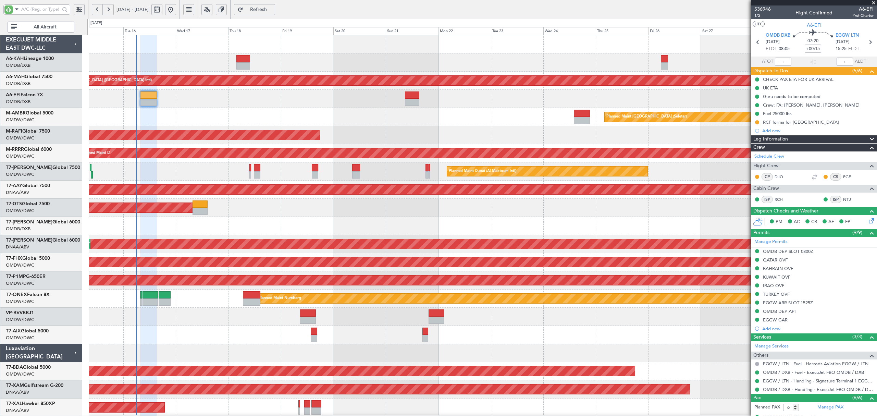
type input "[PERSON_NAME] ([PERSON_NAME])"
type input "7286"
